Goal: Purchase product/service

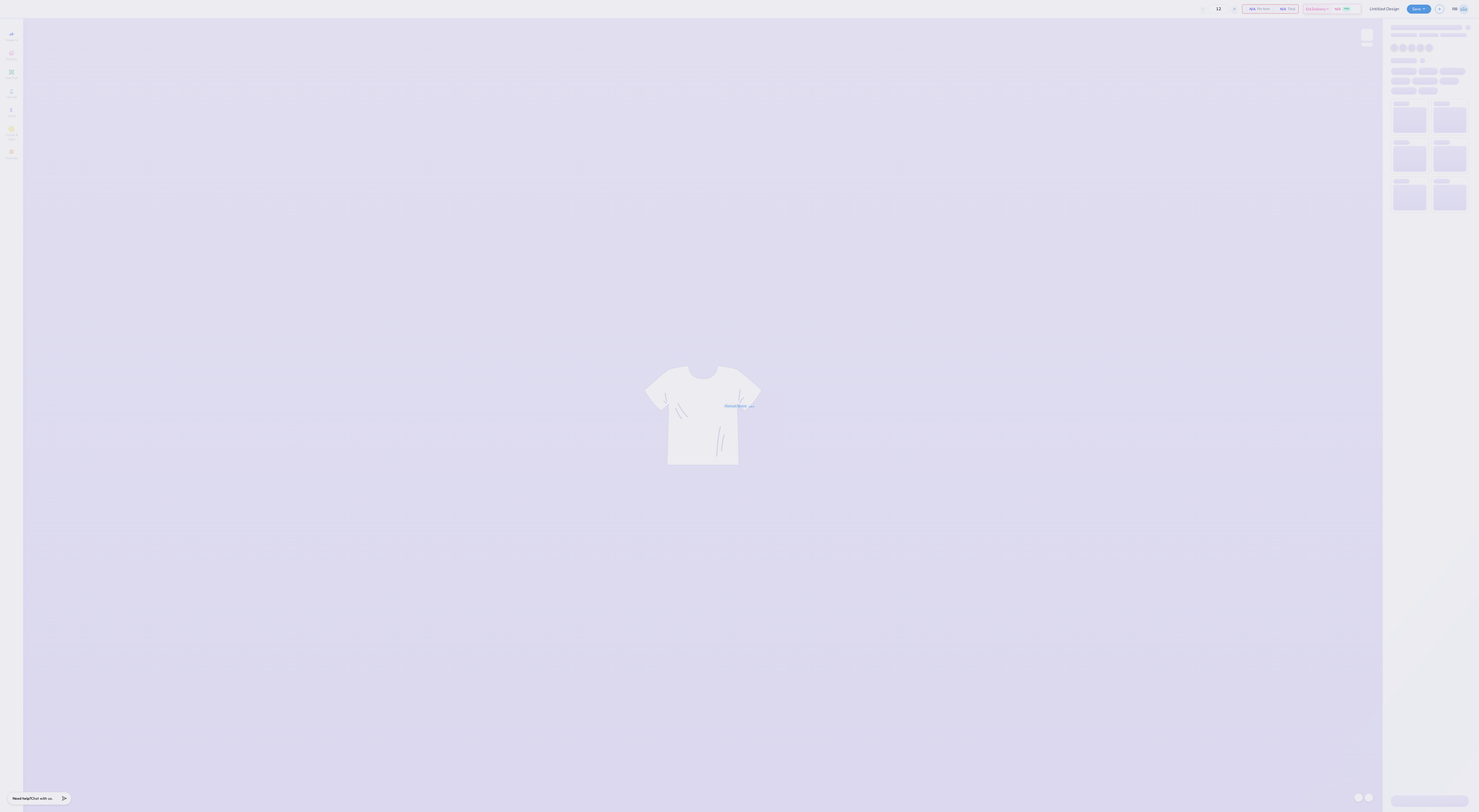
type input "DZ Retreat Tee"
type input "24"
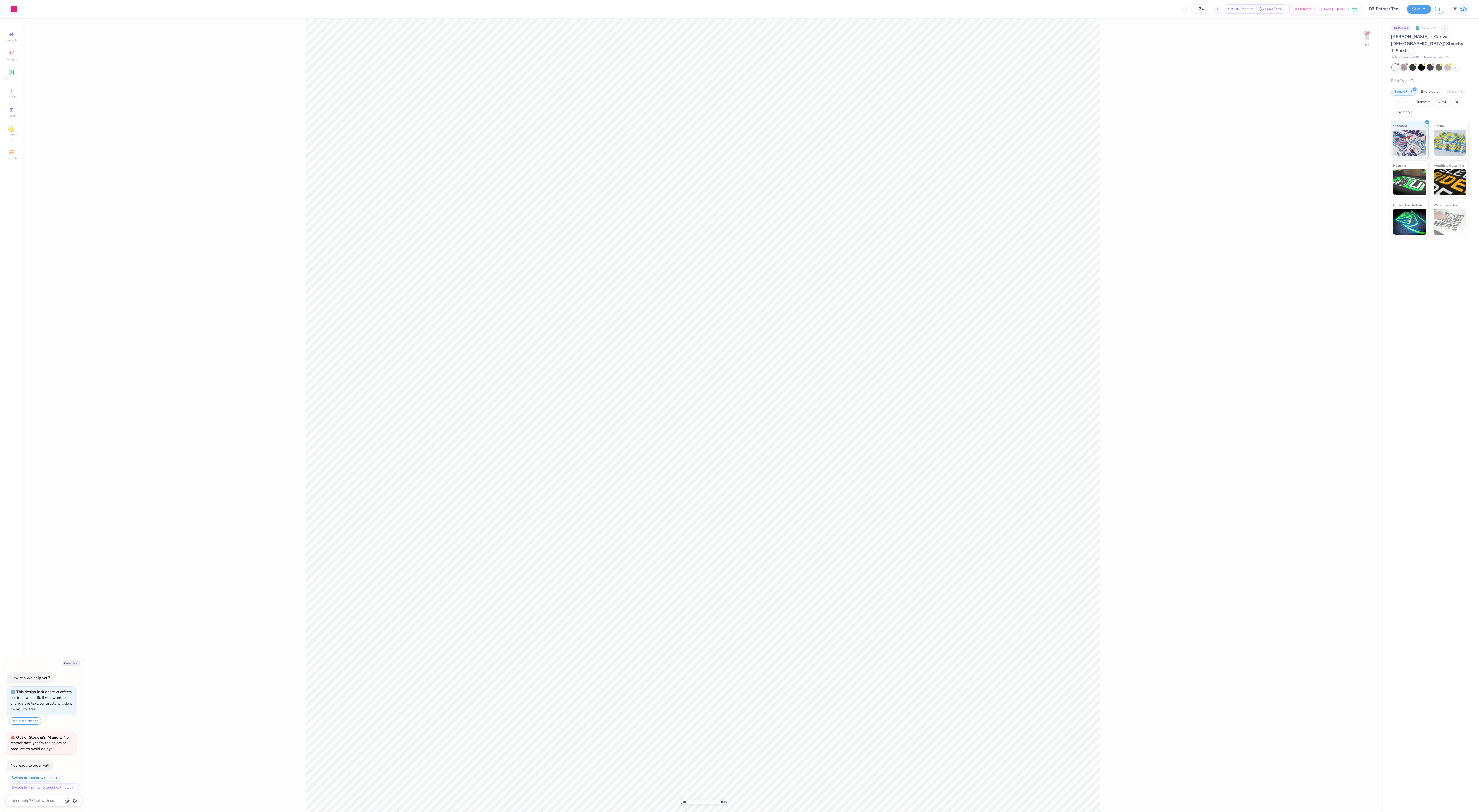
scroll to position [4, 0]
click at [1365, 49] on div "Back" at bounding box center [1367, 51] width 7 height 5
click at [34, 16] on div "Art colors" at bounding box center [18, 9] width 36 height 18
click at [35, 1] on div "Art colors" at bounding box center [18, 9] width 36 height 18
click at [34, 7] on div at bounding box center [32, 8] width 7 height 7
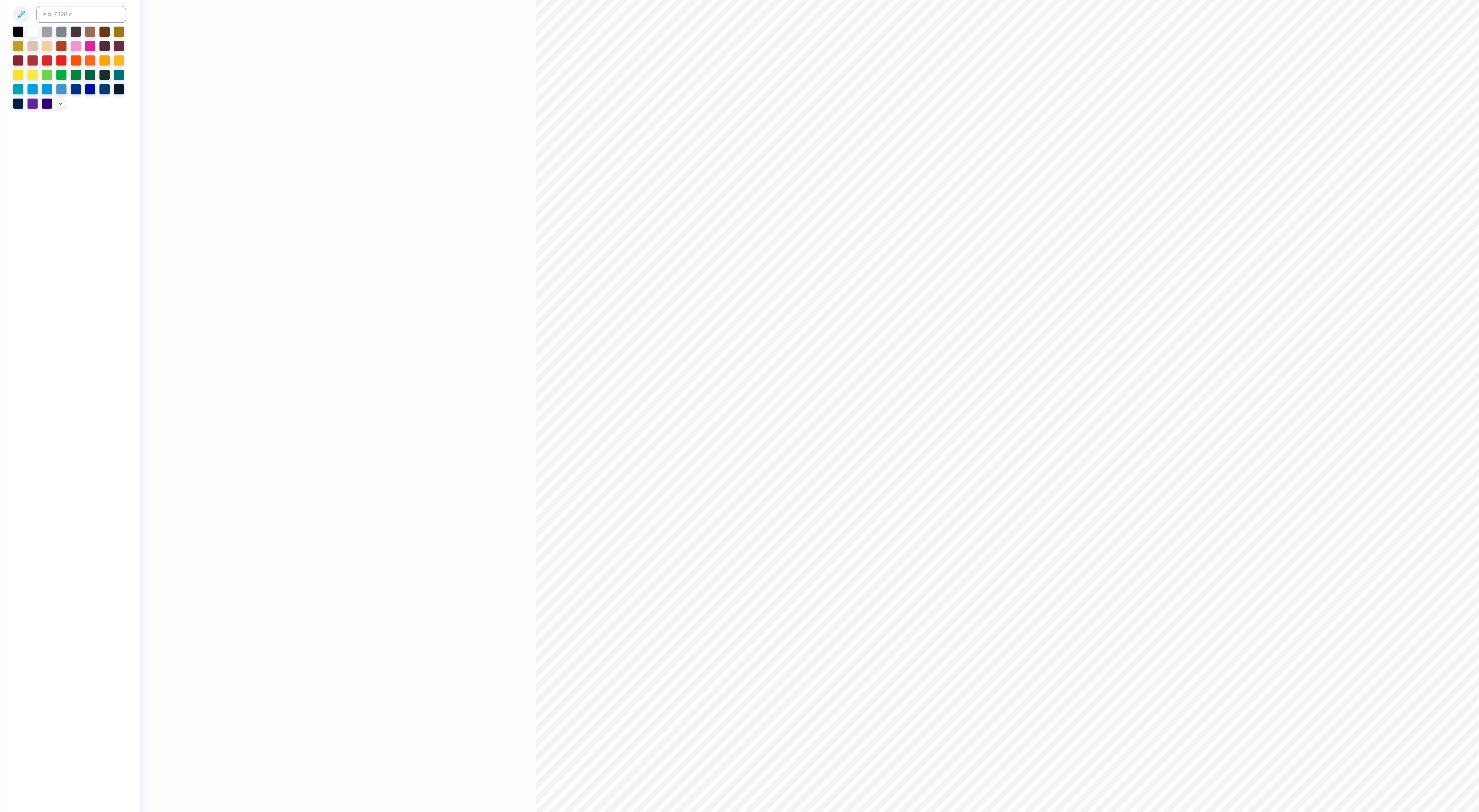
click at [57, 99] on div at bounding box center [66, 76] width 69 height 50
click at [60, 99] on icon at bounding box center [60, 97] width 4 height 4
click at [36, 142] on div at bounding box center [34, 141] width 7 height 7
click at [44, 136] on div at bounding box center [43, 132] width 7 height 7
click at [44, 140] on div at bounding box center [43, 141] width 7 height 7
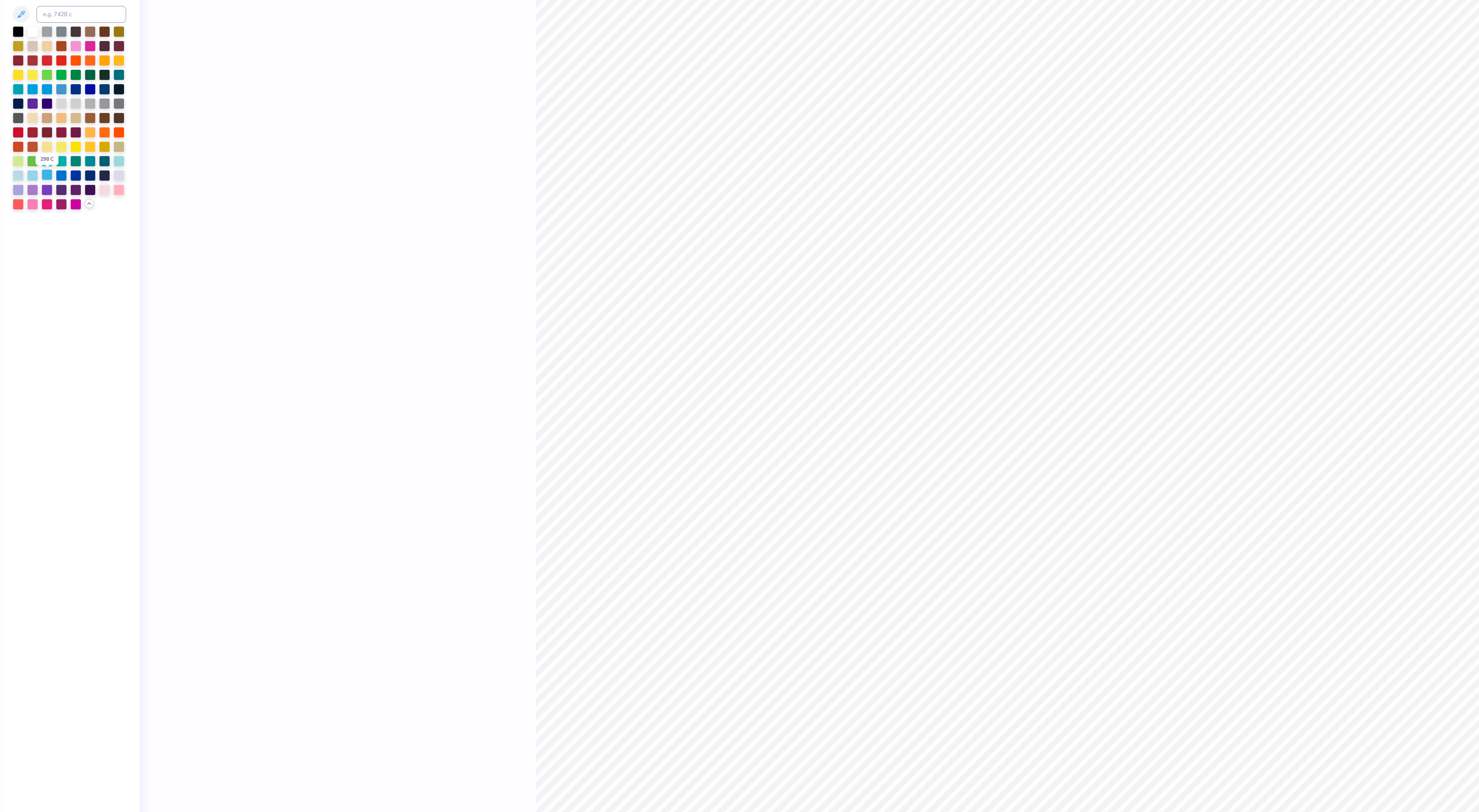
click at [52, 141] on div at bounding box center [52, 141] width 7 height 7
type textarea "x"
type input "1"
